Goal: Task Accomplishment & Management: Use online tool/utility

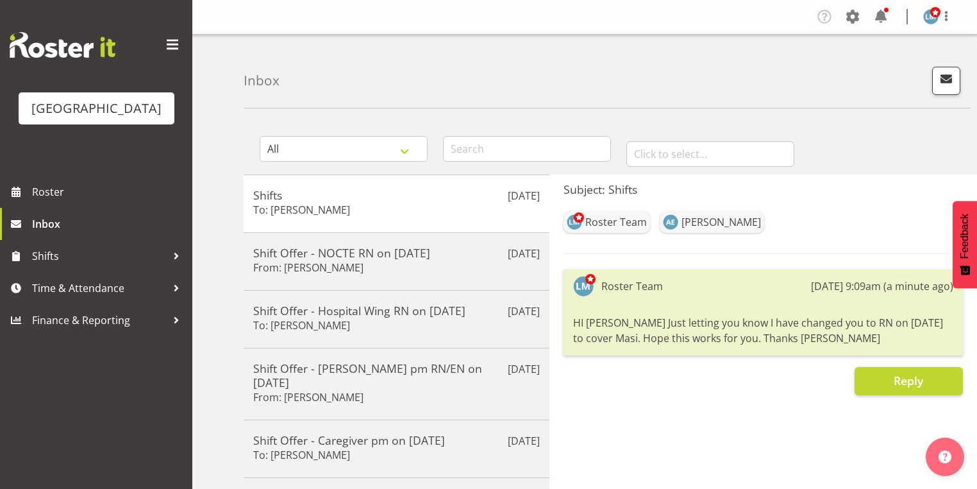
click at [874, 19] on span at bounding box center [881, 16] width 21 height 21
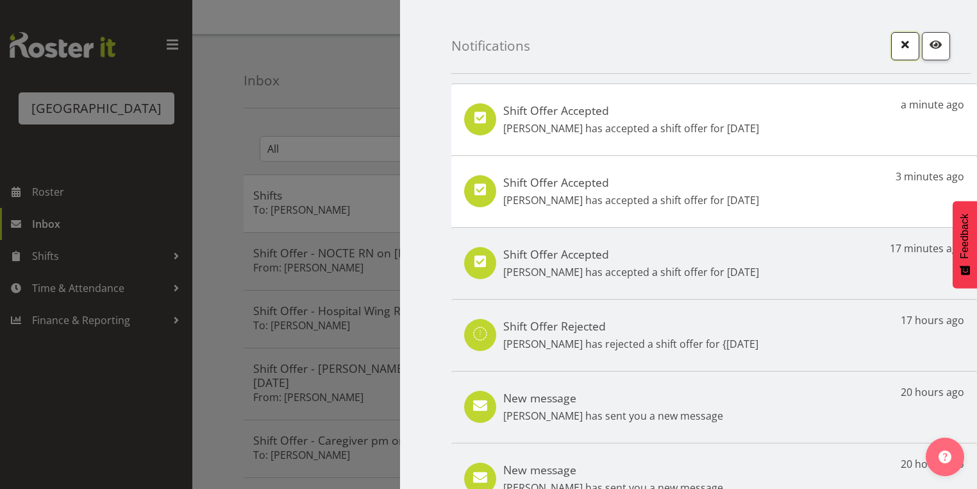
click at [898, 42] on span "button" at bounding box center [905, 44] width 17 height 17
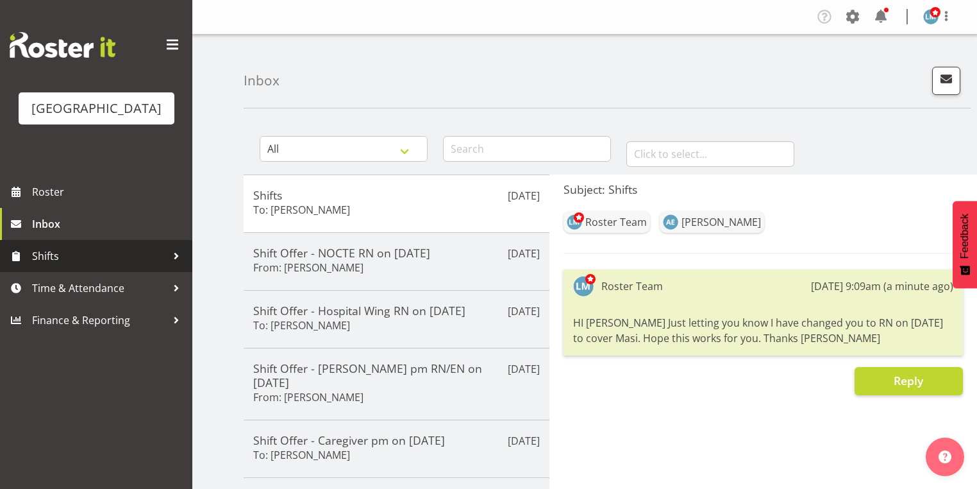
click at [176, 265] on div at bounding box center [176, 255] width 19 height 19
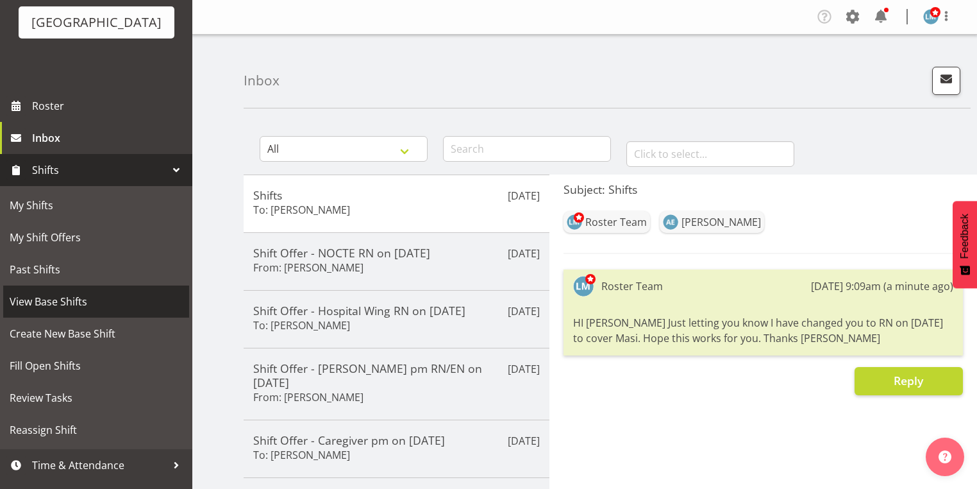
scroll to position [103, 0]
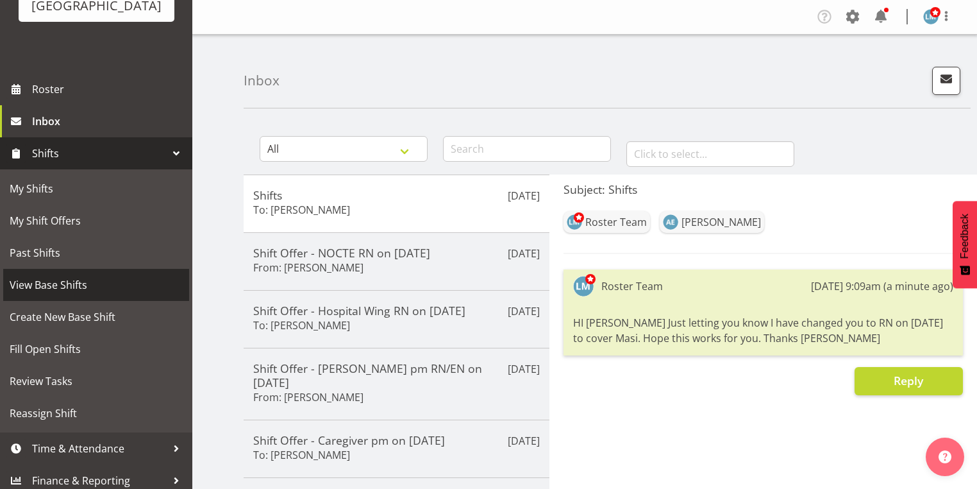
click at [121, 294] on span "View Base Shifts" at bounding box center [96, 284] width 173 height 19
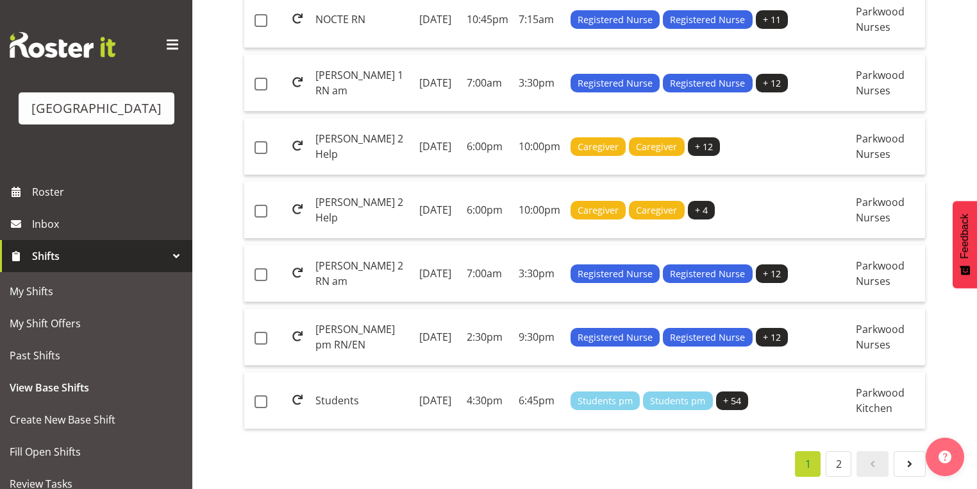
scroll to position [1553, 0]
click at [451, 372] on td "Monday, 13th Oct 2025" at bounding box center [437, 400] width 47 height 56
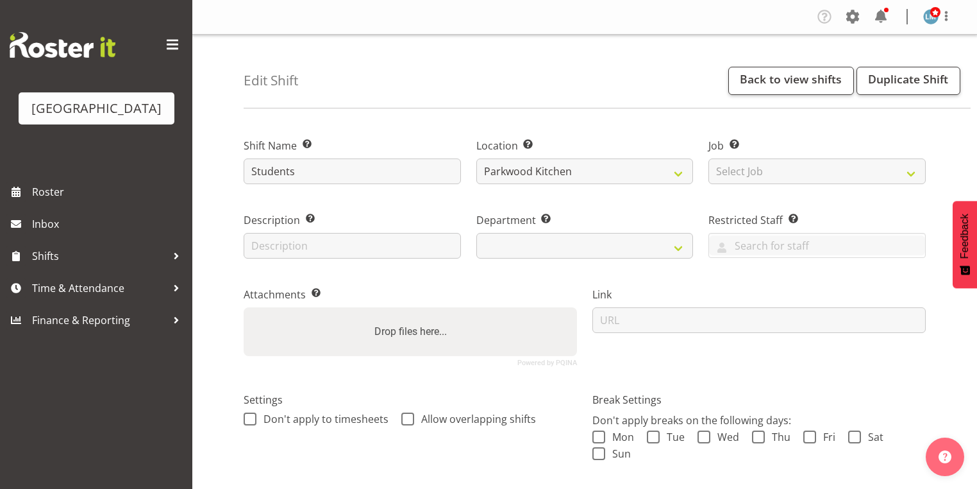
select select
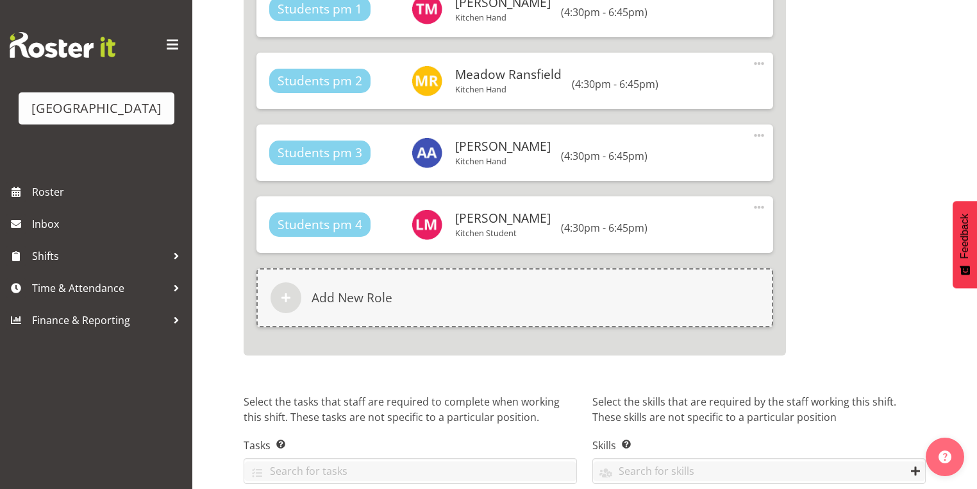
scroll to position [6363, 0]
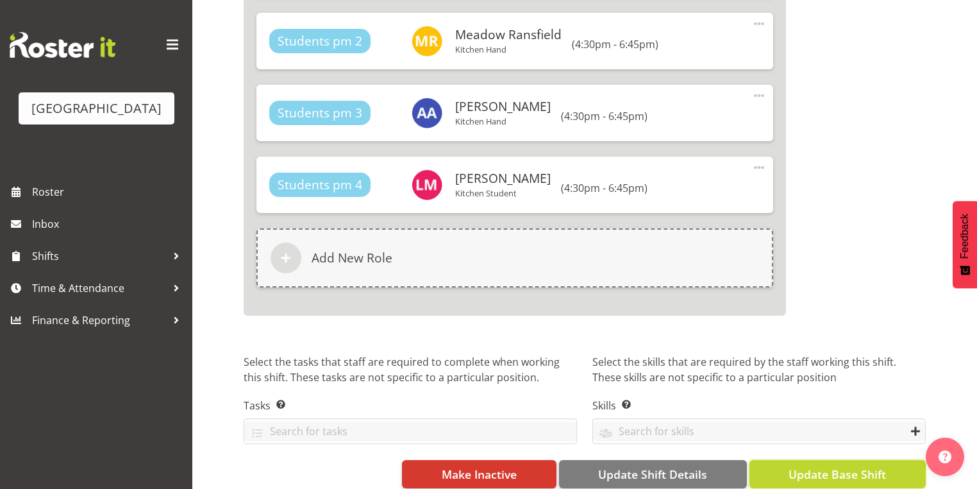
click at [813, 465] on span "Update Base Shift" at bounding box center [837, 473] width 97 height 17
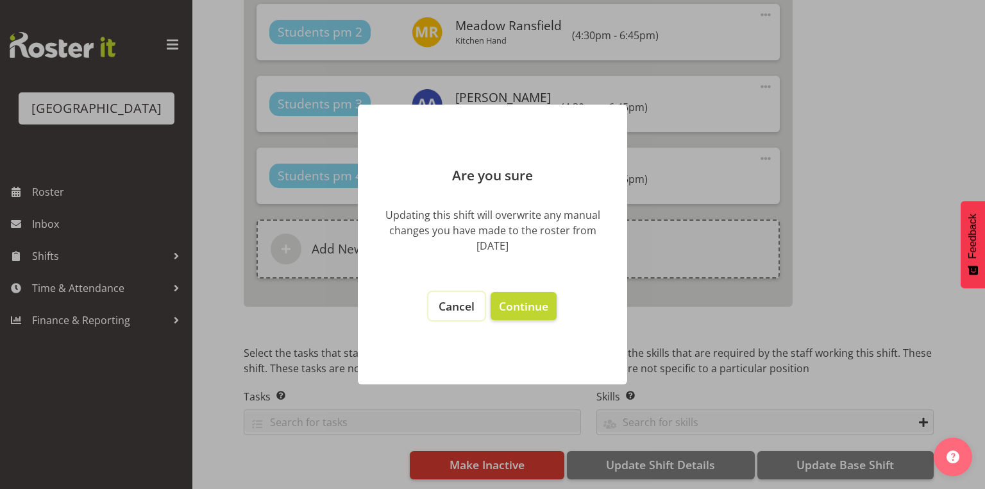
click at [450, 307] on span "Cancel" at bounding box center [457, 305] width 36 height 15
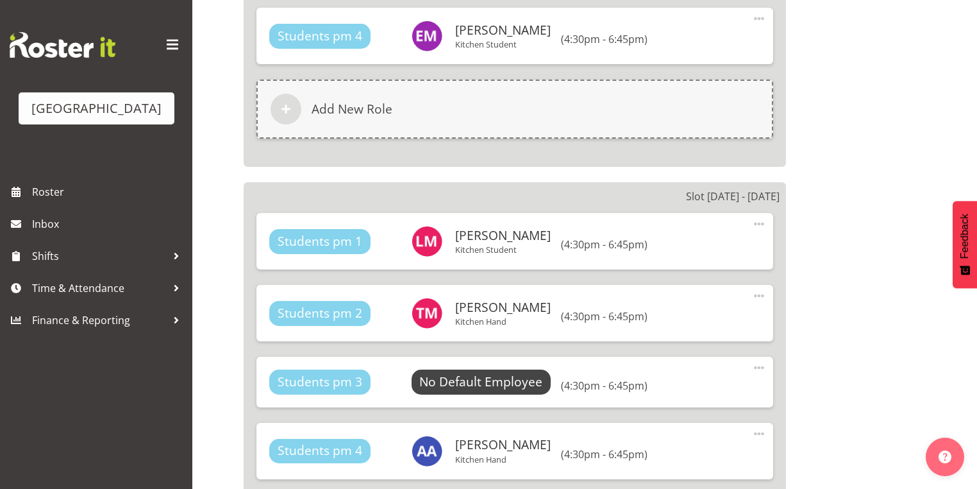
scroll to position [4362, 0]
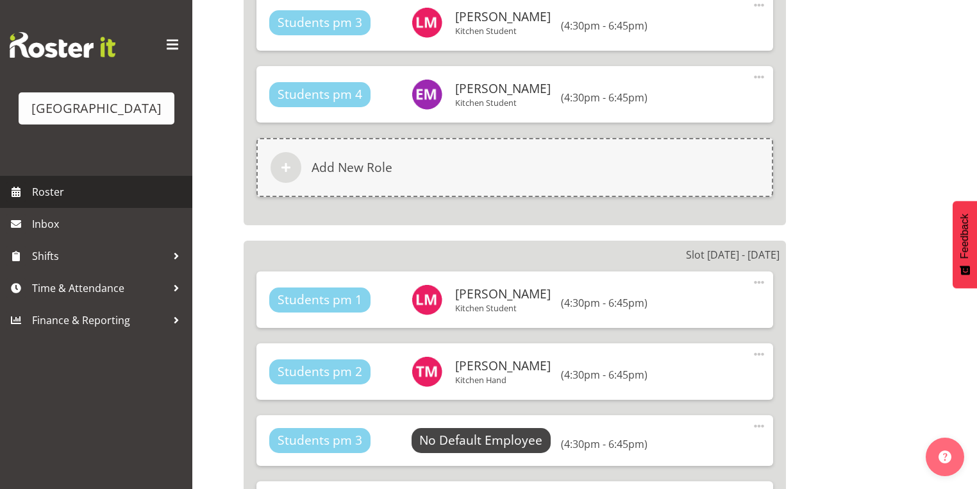
click at [64, 201] on span "Roster" at bounding box center [109, 191] width 154 height 19
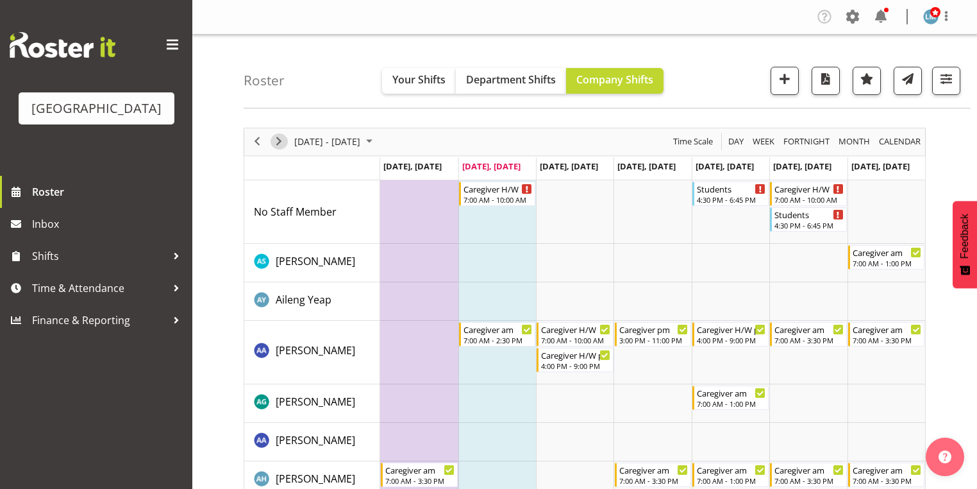
click at [281, 138] on span "Next" at bounding box center [278, 141] width 15 height 16
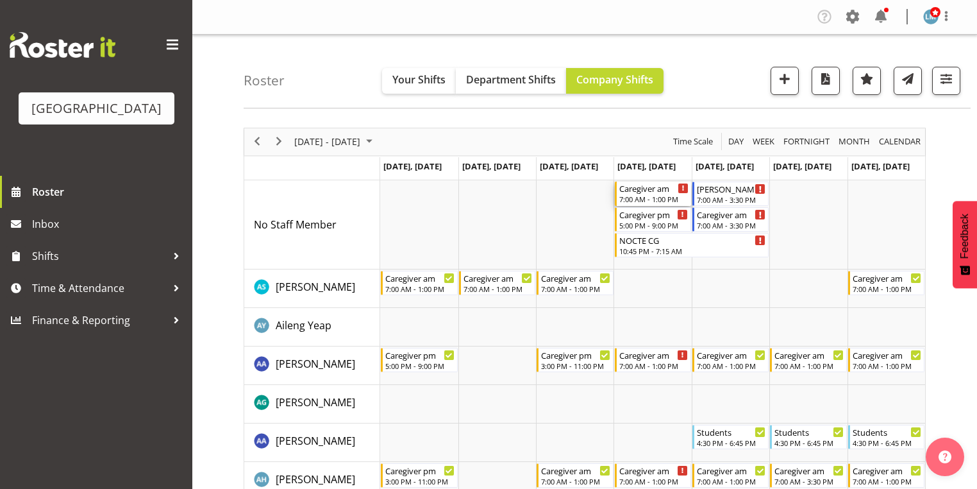
click at [658, 195] on div "7:00 AM - 1:00 PM" at bounding box center [653, 199] width 69 height 10
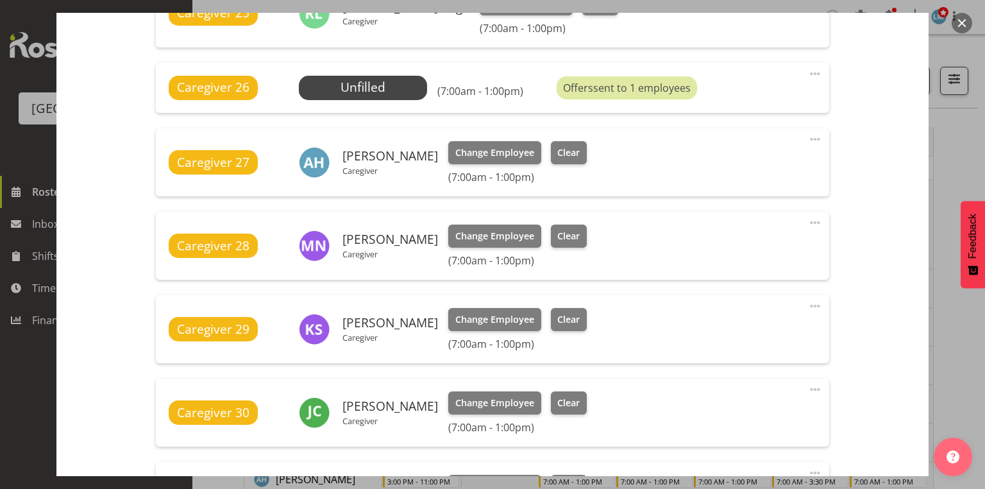
scroll to position [410, 0]
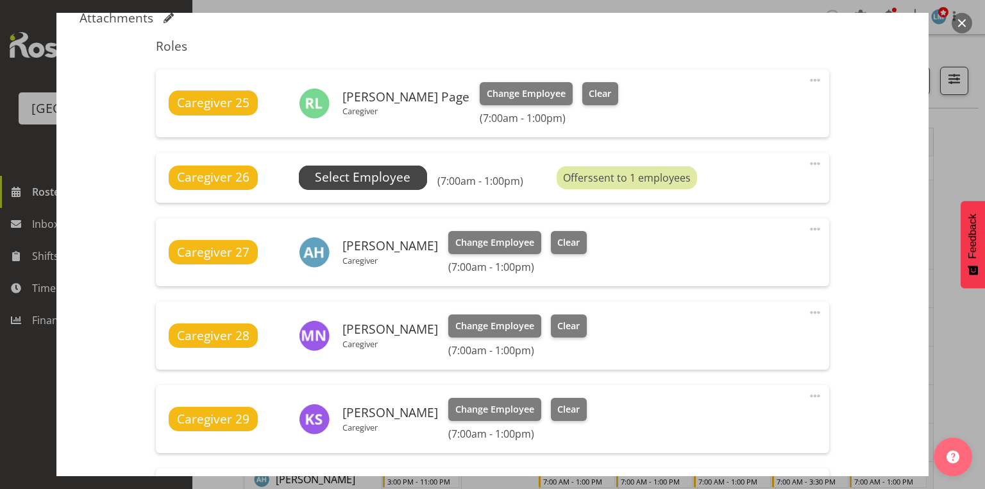
click at [372, 172] on span "Select Employee" at bounding box center [363, 177] width 96 height 19
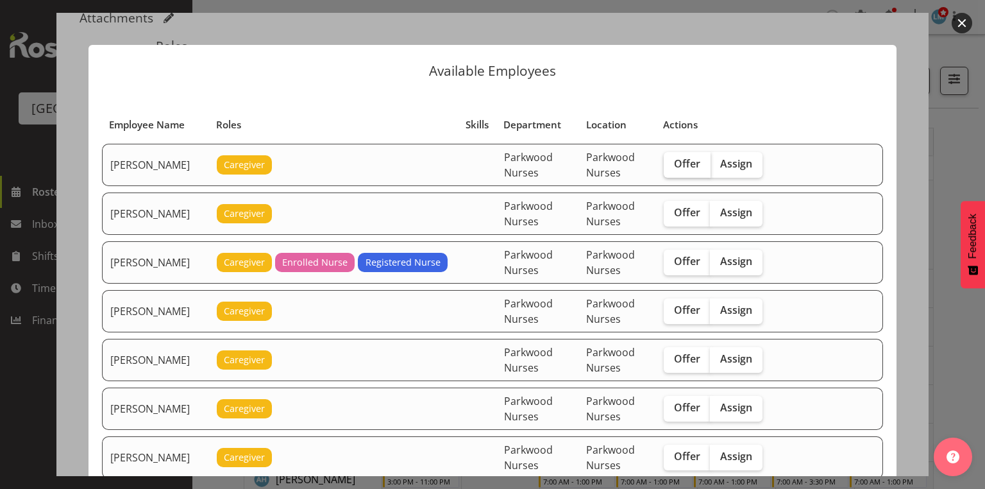
click at [692, 164] on span "Offer" at bounding box center [687, 163] width 26 height 13
click at [672, 164] on input "Offer" at bounding box center [668, 164] width 8 height 8
checkbox input "true"
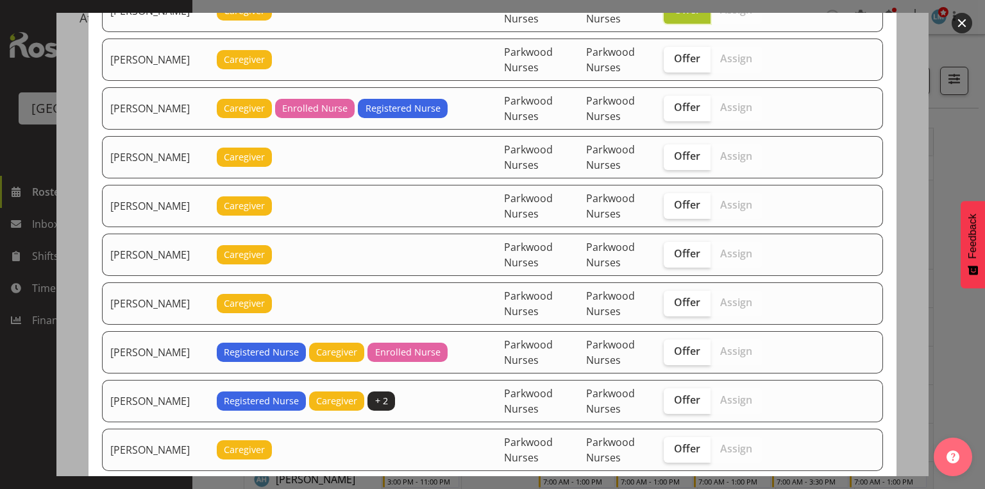
scroll to position [205, 0]
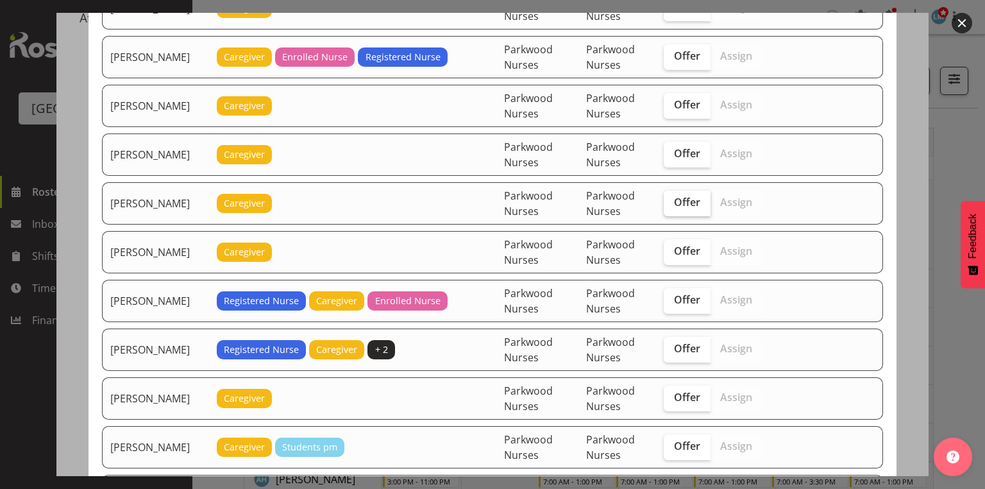
click at [700, 201] on span "Offer" at bounding box center [687, 202] width 26 height 13
click at [672, 201] on input "Offer" at bounding box center [668, 202] width 8 height 8
checkbox input "true"
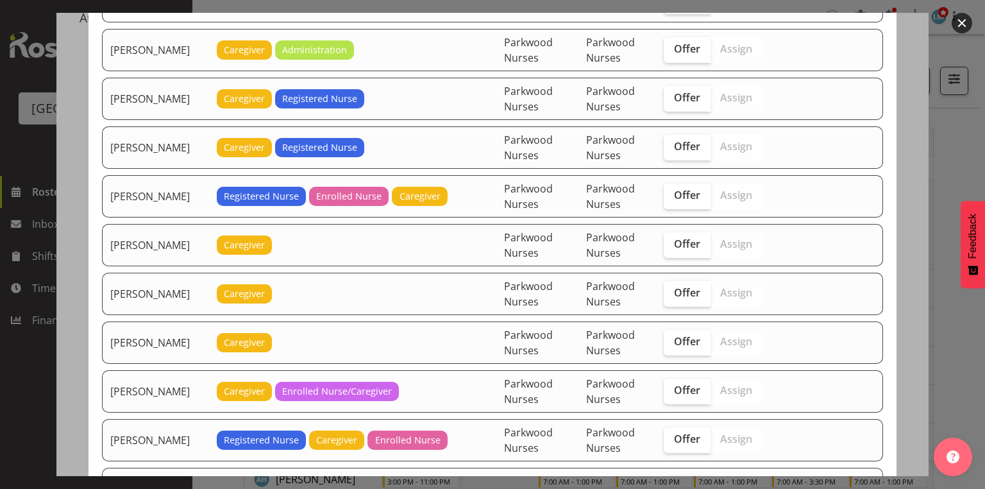
scroll to position [1334, 0]
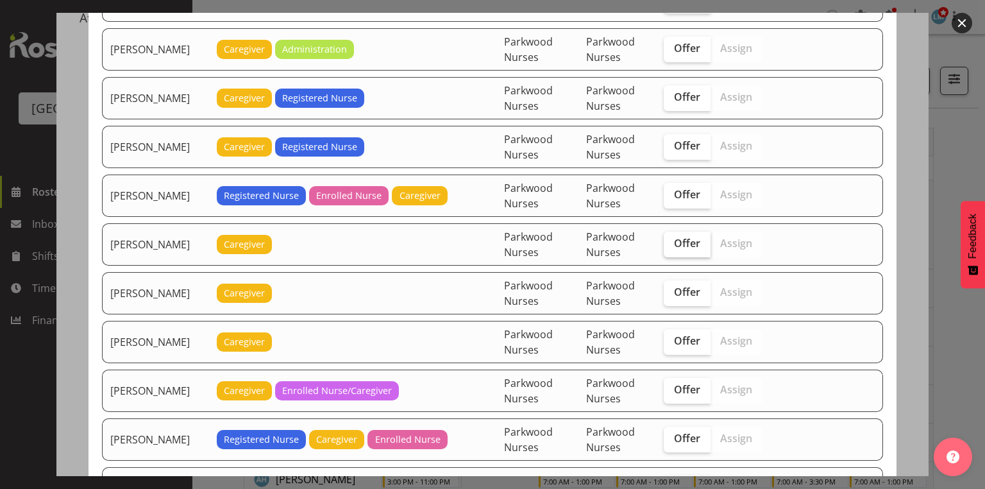
click at [685, 237] on span "Offer" at bounding box center [687, 243] width 26 height 13
click at [672, 239] on input "Offer" at bounding box center [668, 243] width 8 height 8
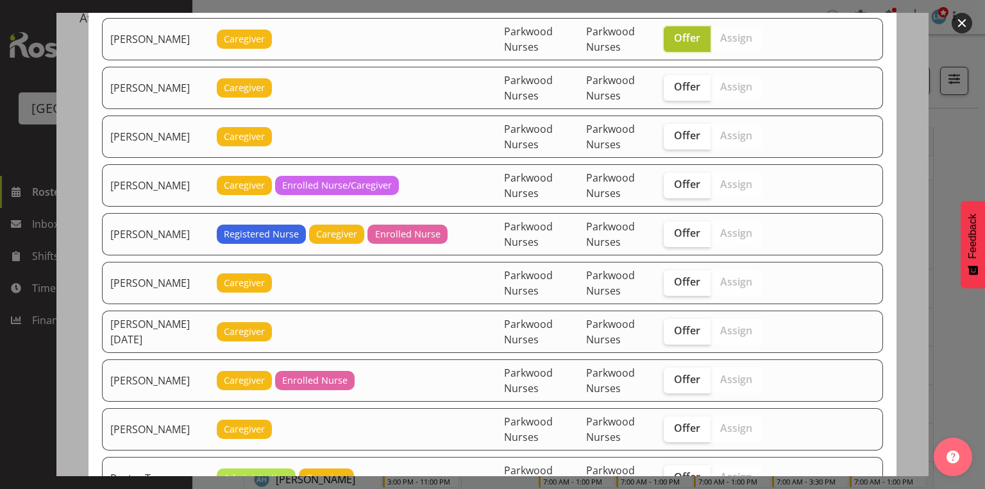
click at [689, 31] on span "Offer" at bounding box center [687, 37] width 26 height 13
click at [672, 34] on input "Offer" at bounding box center [668, 38] width 8 height 8
checkbox input "false"
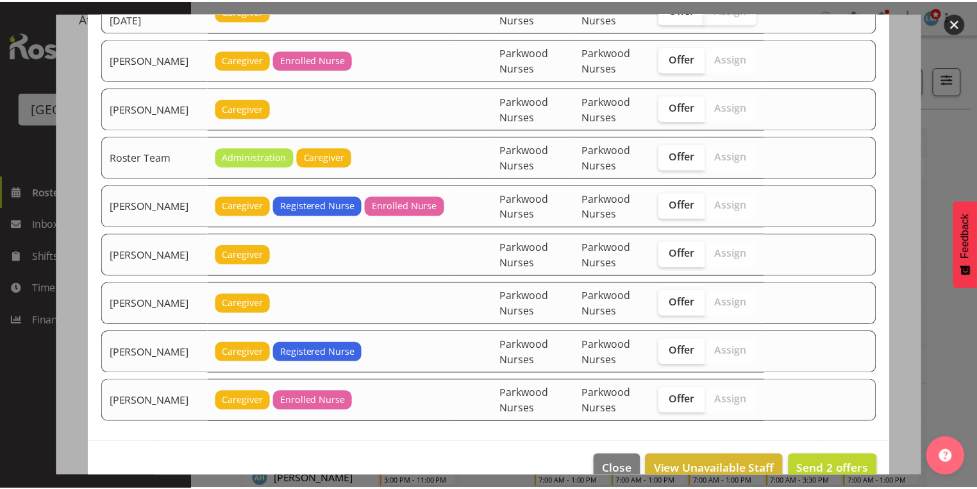
scroll to position [1862, 0]
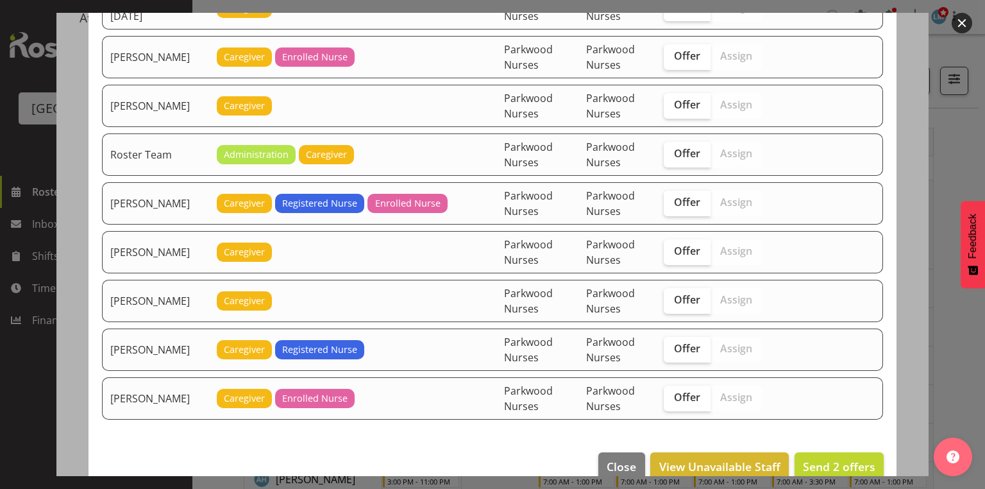
click at [963, 23] on button "button" at bounding box center [961, 23] width 21 height 21
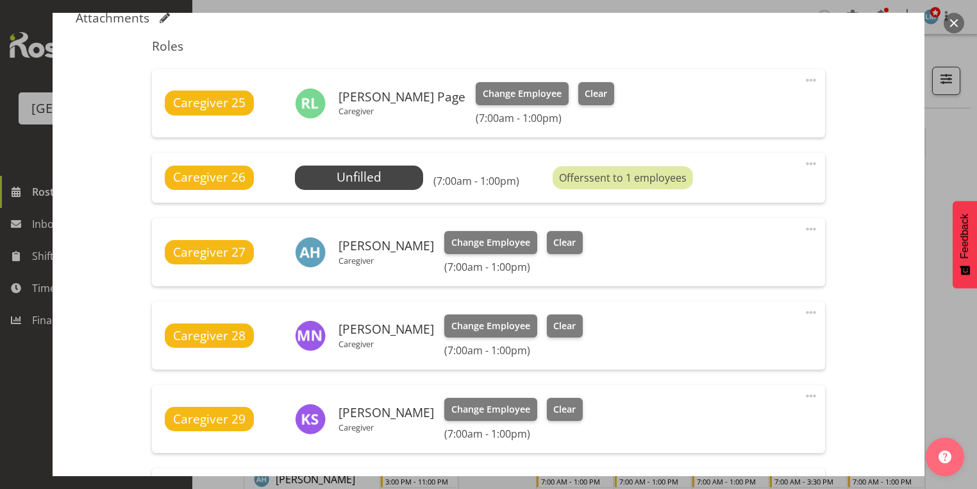
scroll to position [256, 0]
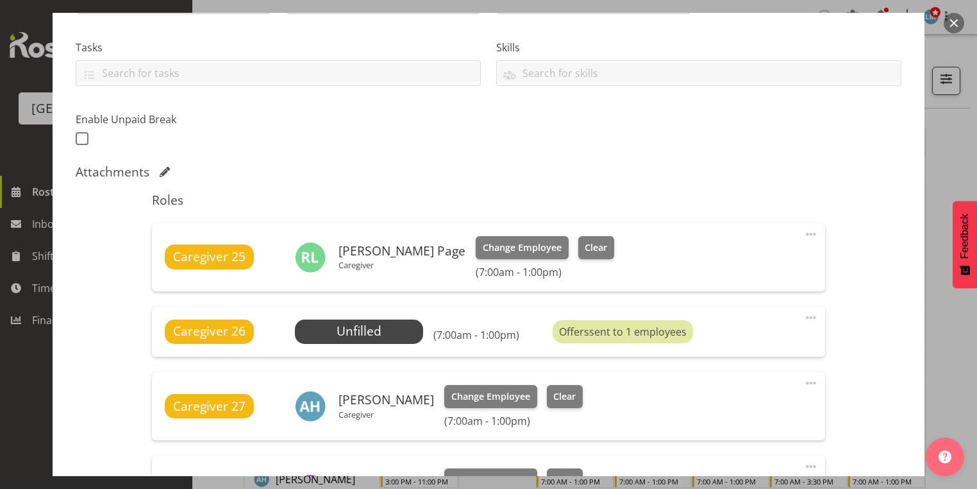
click at [950, 18] on button "button" at bounding box center [954, 23] width 21 height 21
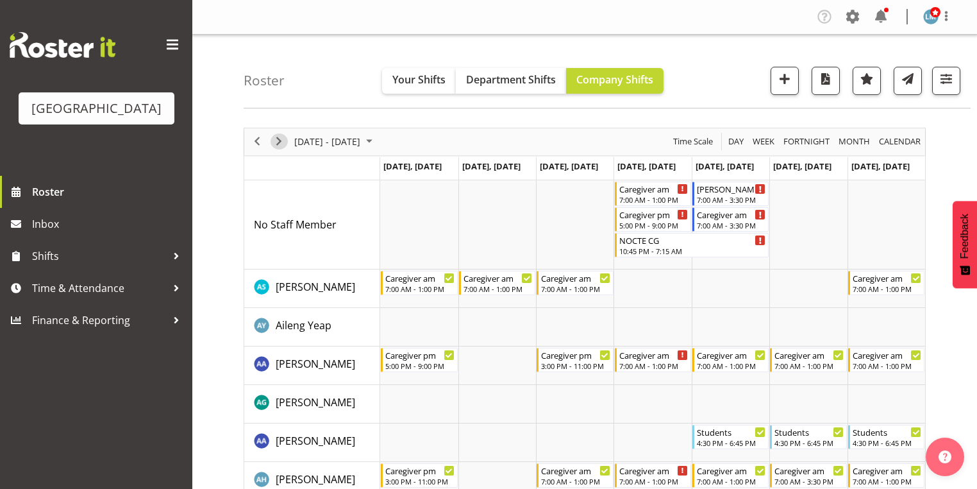
click at [280, 140] on span "Next" at bounding box center [278, 141] width 15 height 16
